Goal: Task Accomplishment & Management: Use online tool/utility

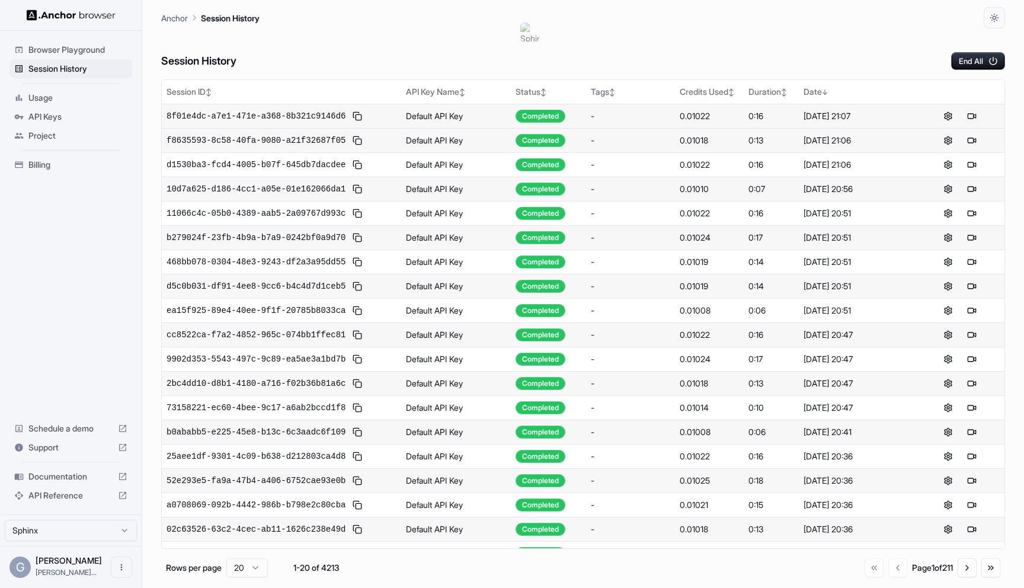
click at [969, 115] on button at bounding box center [972, 116] width 14 height 14
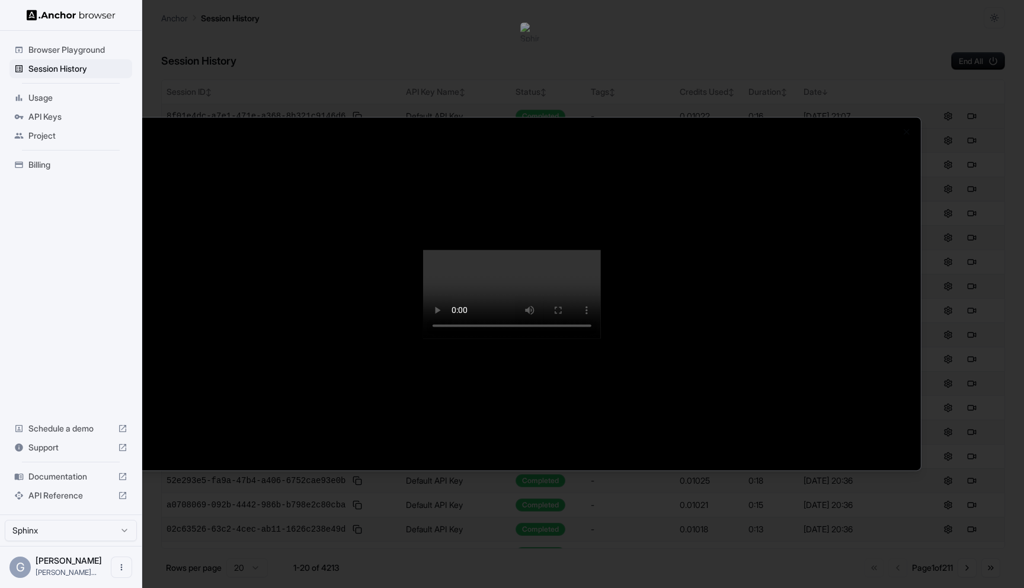
click at [601, 338] on video at bounding box center [512, 294] width 178 height 89
click at [980, 204] on div at bounding box center [512, 294] width 1024 height 588
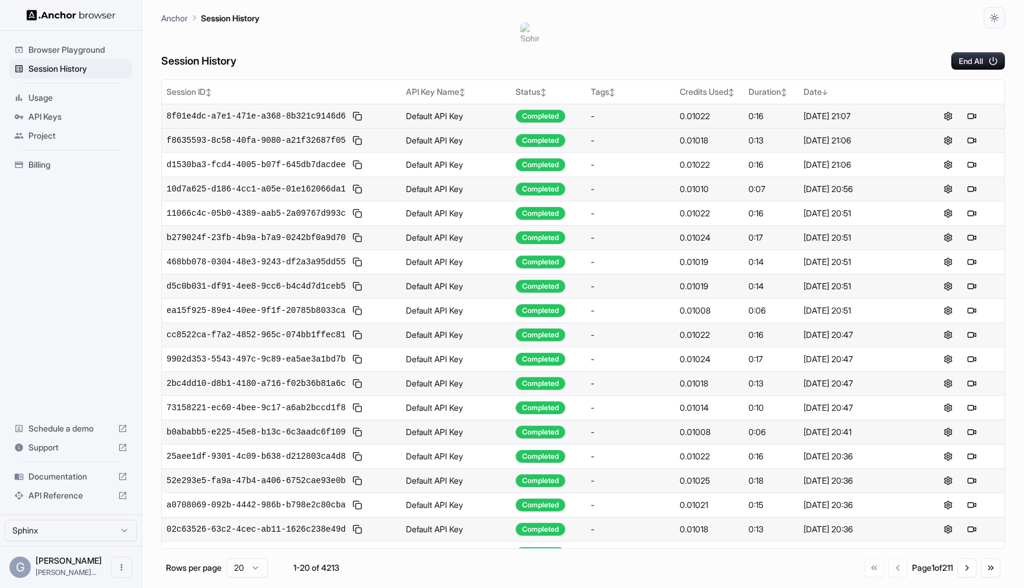
click at [964, 107] on td at bounding box center [960, 116] width 89 height 24
click at [974, 117] on button at bounding box center [972, 116] width 14 height 14
click at [973, 244] on td at bounding box center [960, 237] width 89 height 24
click at [972, 233] on button at bounding box center [972, 238] width 14 height 14
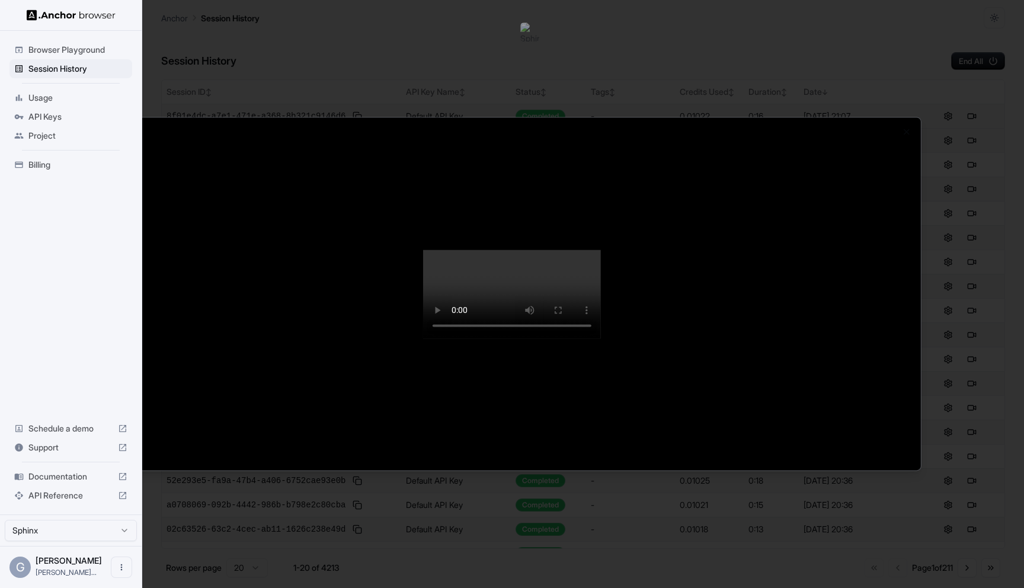
click at [917, 213] on div at bounding box center [512, 293] width 818 height 353
click at [936, 217] on div at bounding box center [512, 294] width 1024 height 588
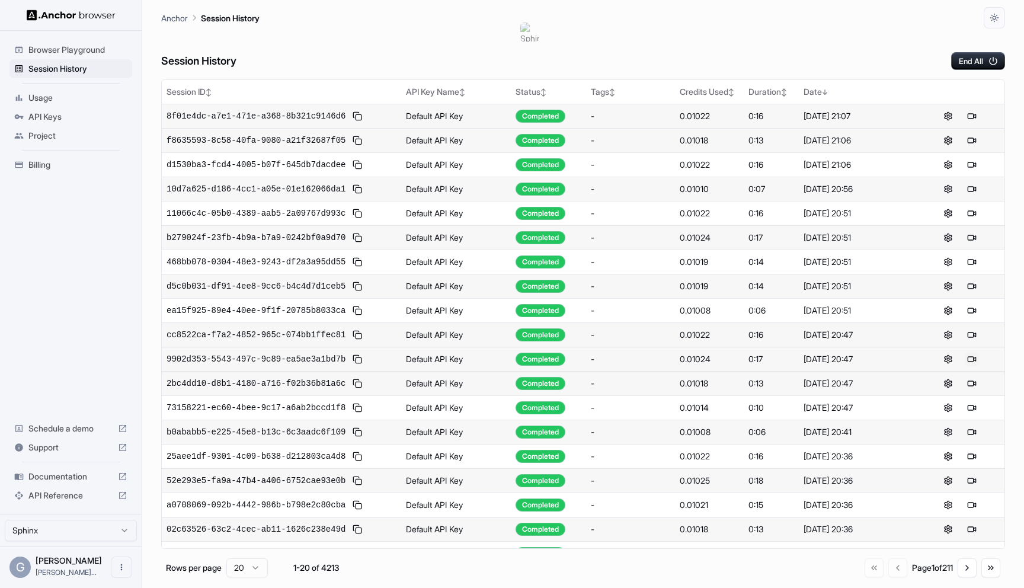
click at [971, 361] on button at bounding box center [972, 359] width 14 height 14
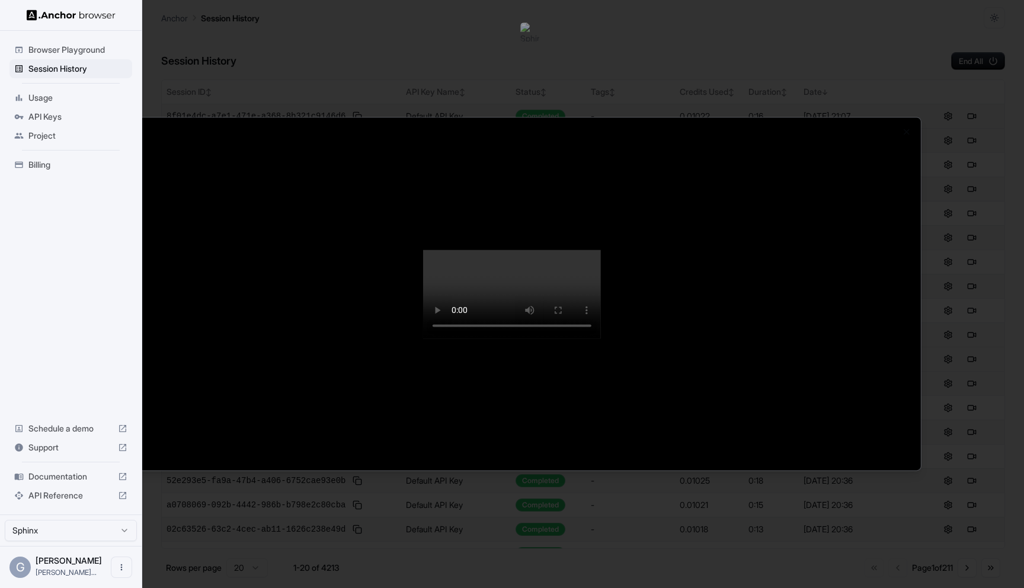
click at [860, 31] on div at bounding box center [512, 294] width 1024 height 588
